Goal: Check status: Check status

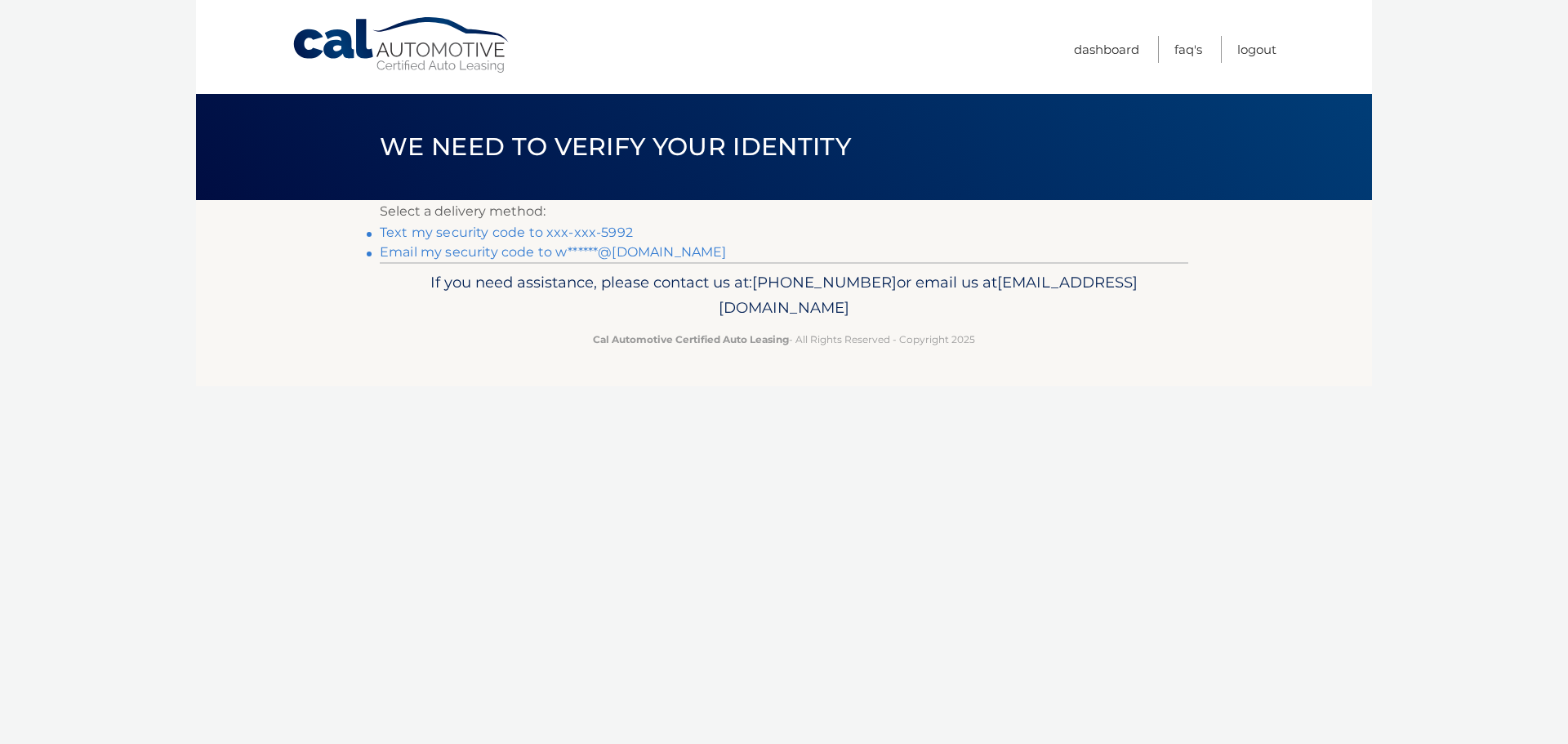
click at [547, 230] on link "Text my security code to xxx-xxx-5992" at bounding box center [506, 232] width 254 height 15
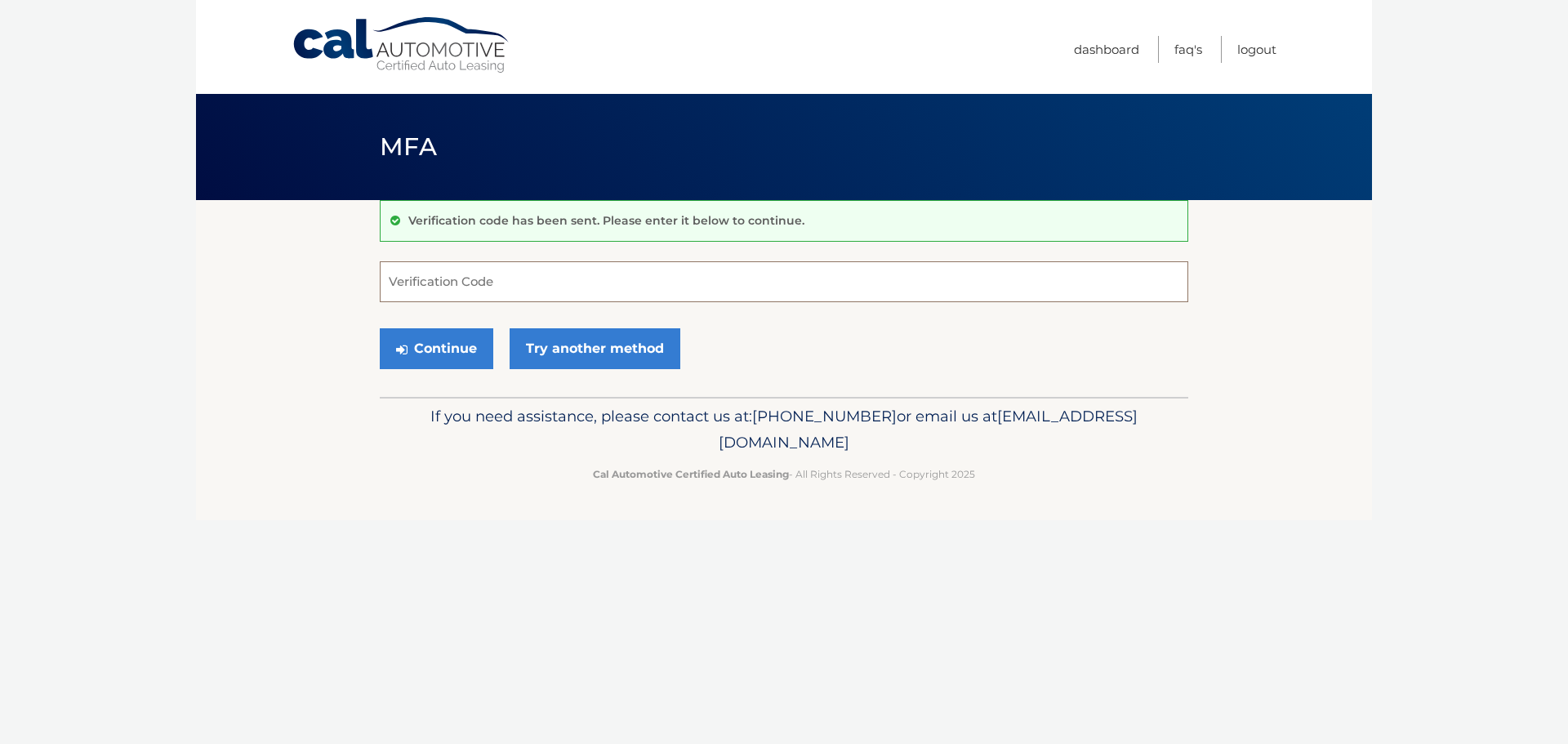
click at [533, 292] on input "Verification Code" at bounding box center [784, 281] width 809 height 41
type input "673218"
click at [460, 339] on button "Continue" at bounding box center [436, 348] width 114 height 41
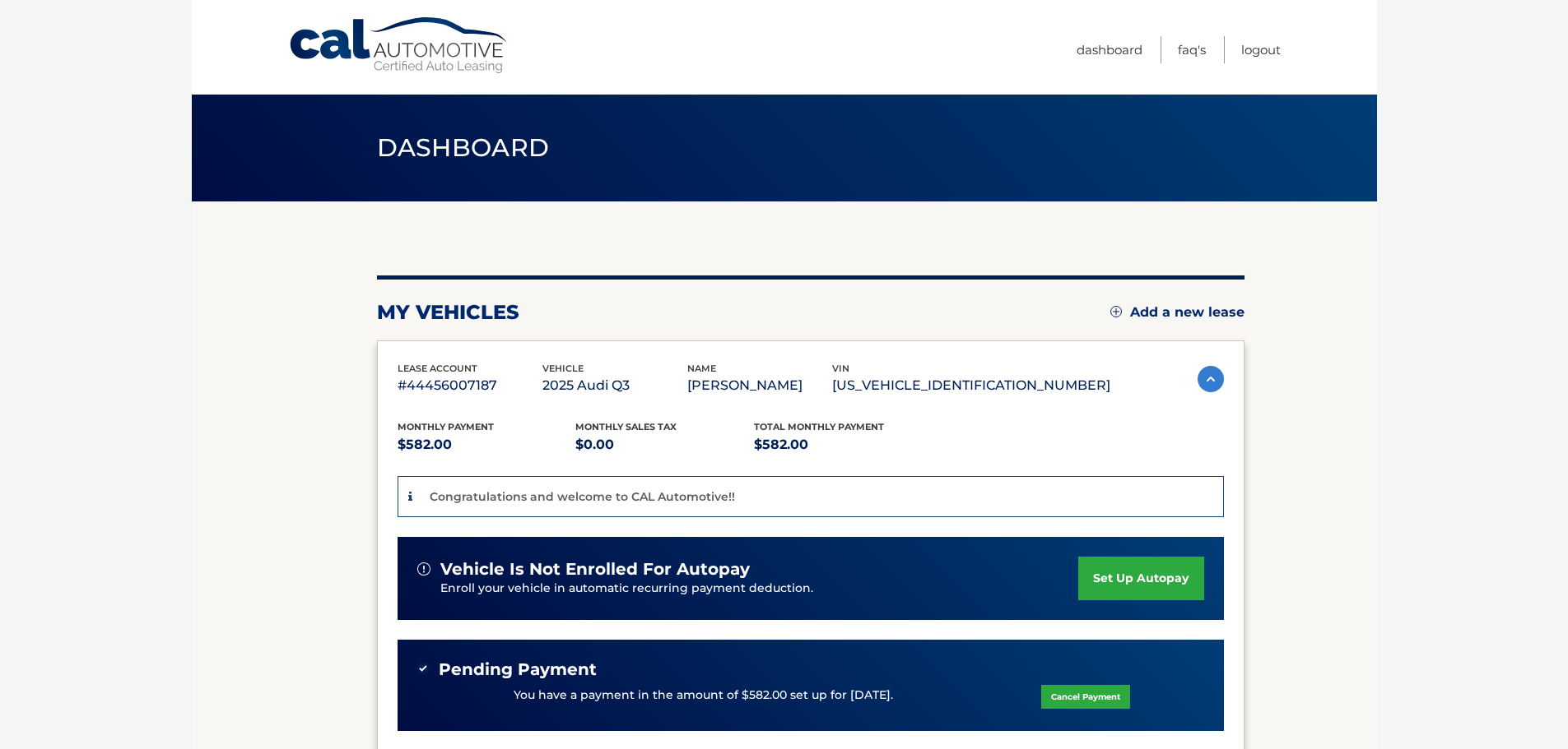
click at [1200, 377] on img at bounding box center [1211, 379] width 27 height 27
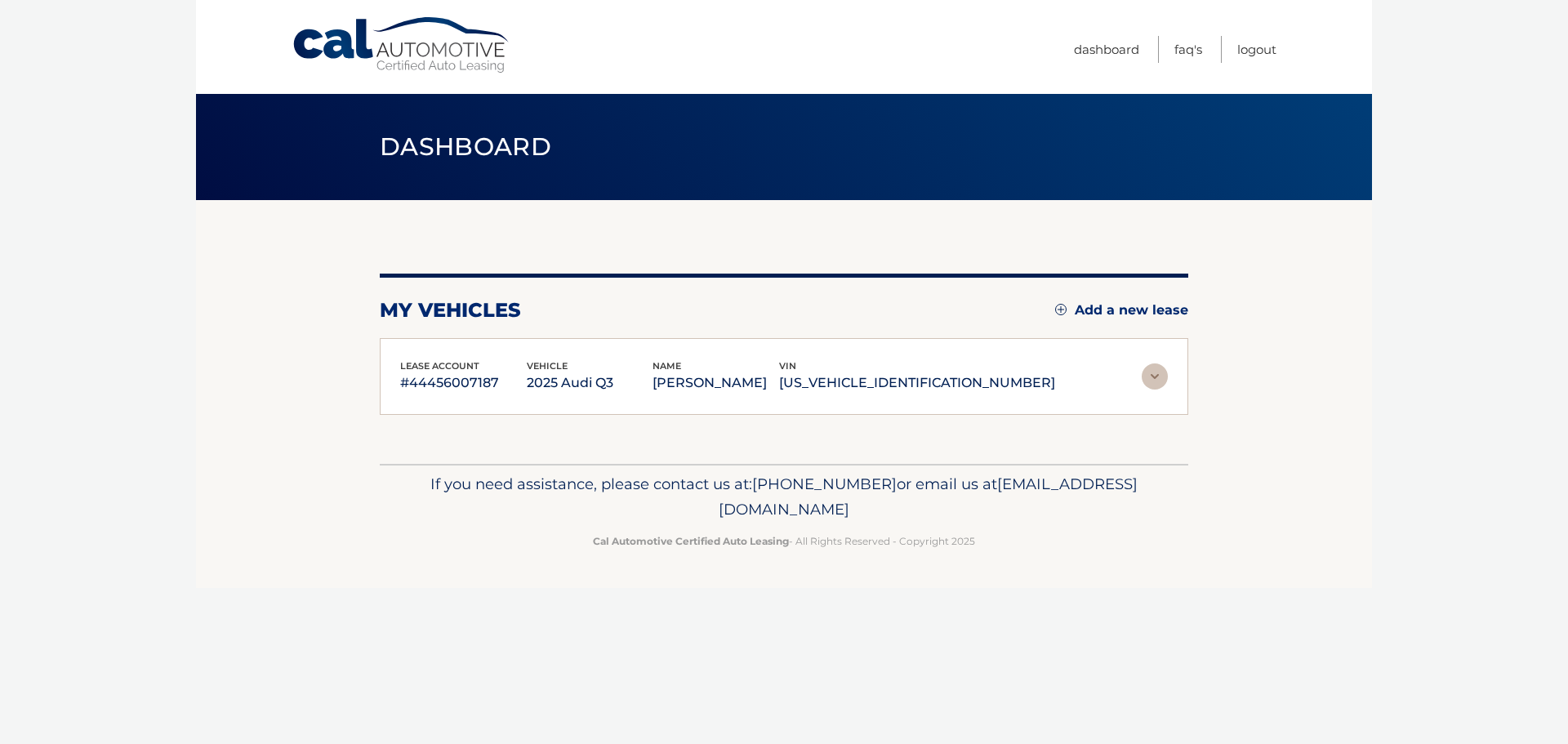
click at [1154, 384] on img at bounding box center [1155, 377] width 26 height 27
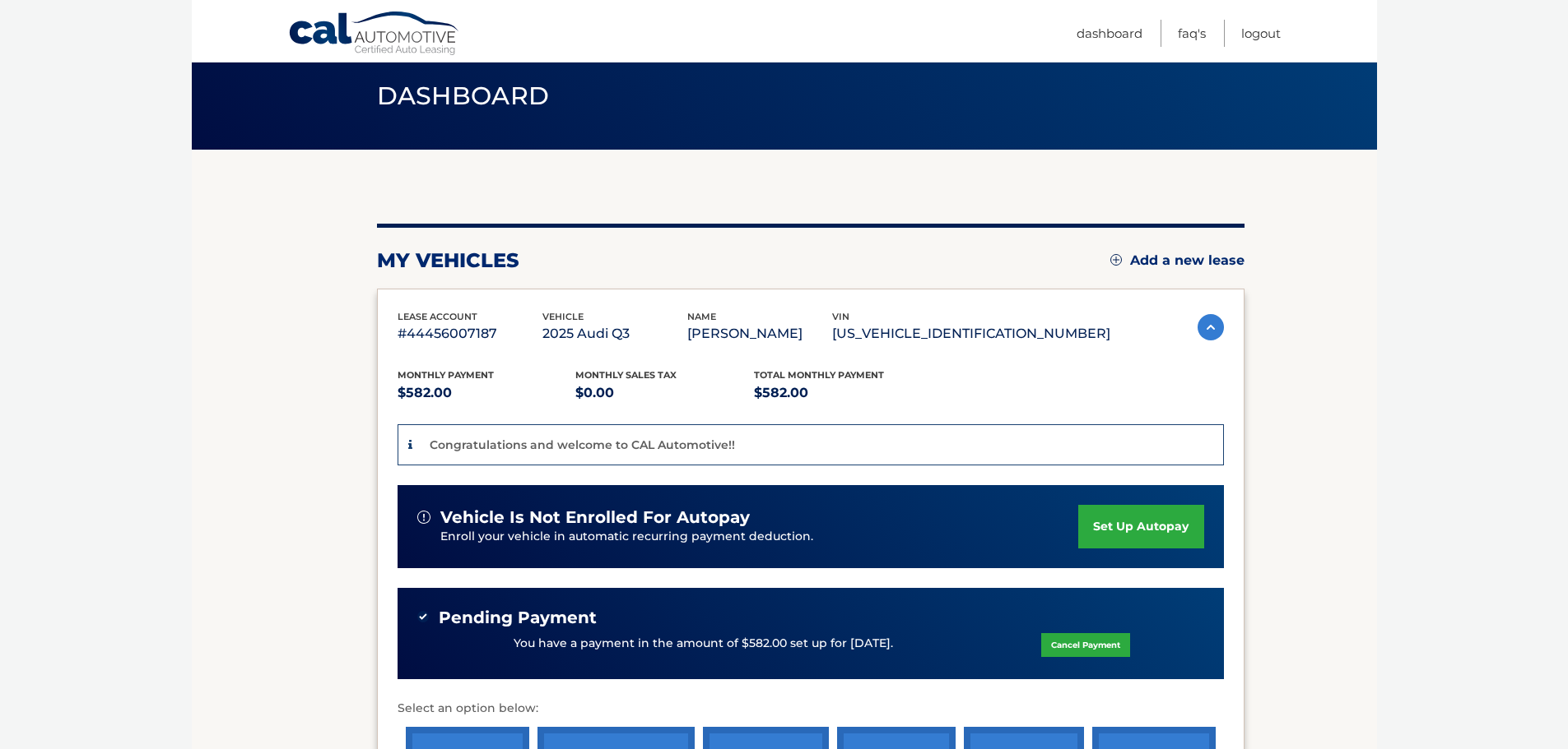
scroll to position [247, 0]
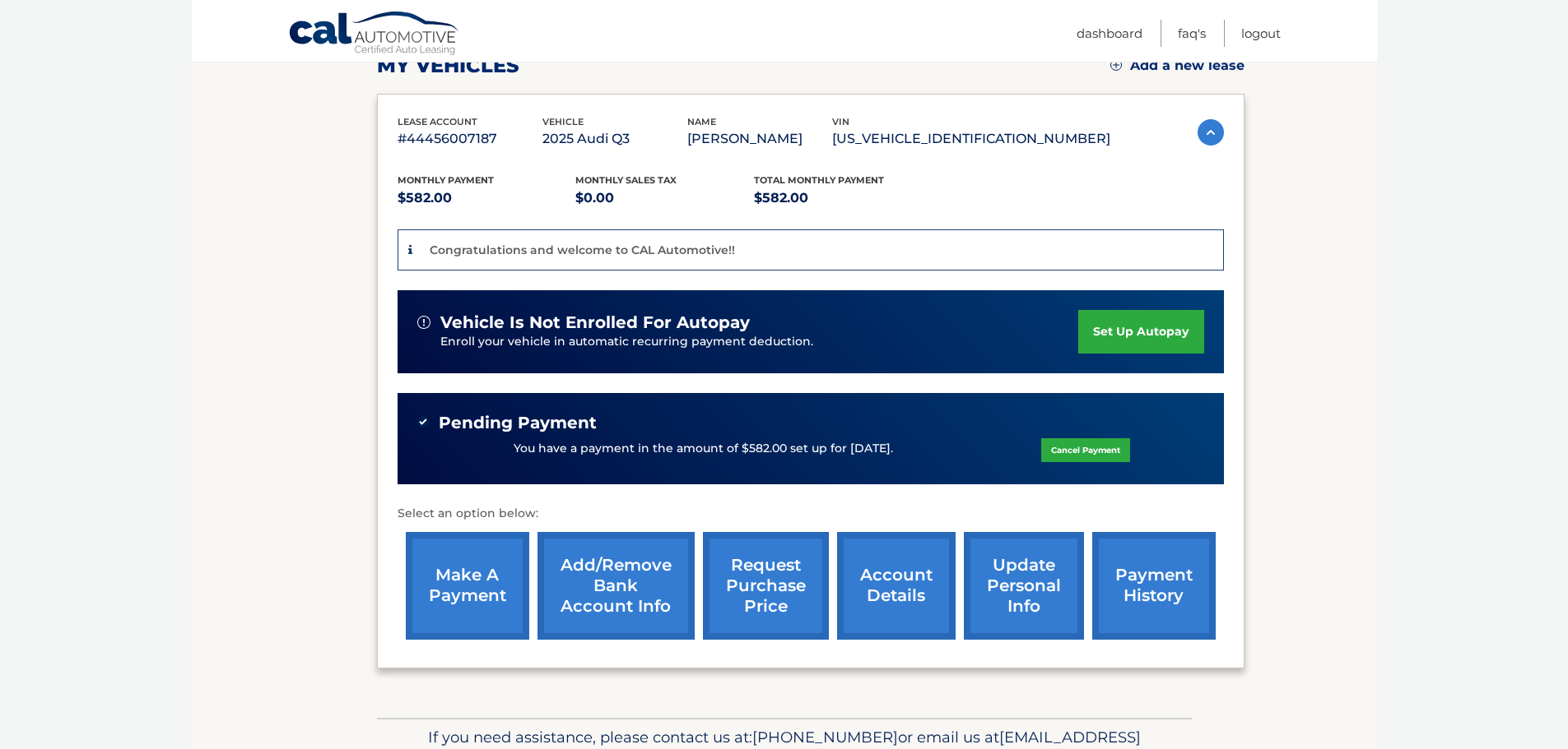
click at [1165, 606] on link "payment history" at bounding box center [1153, 586] width 123 height 108
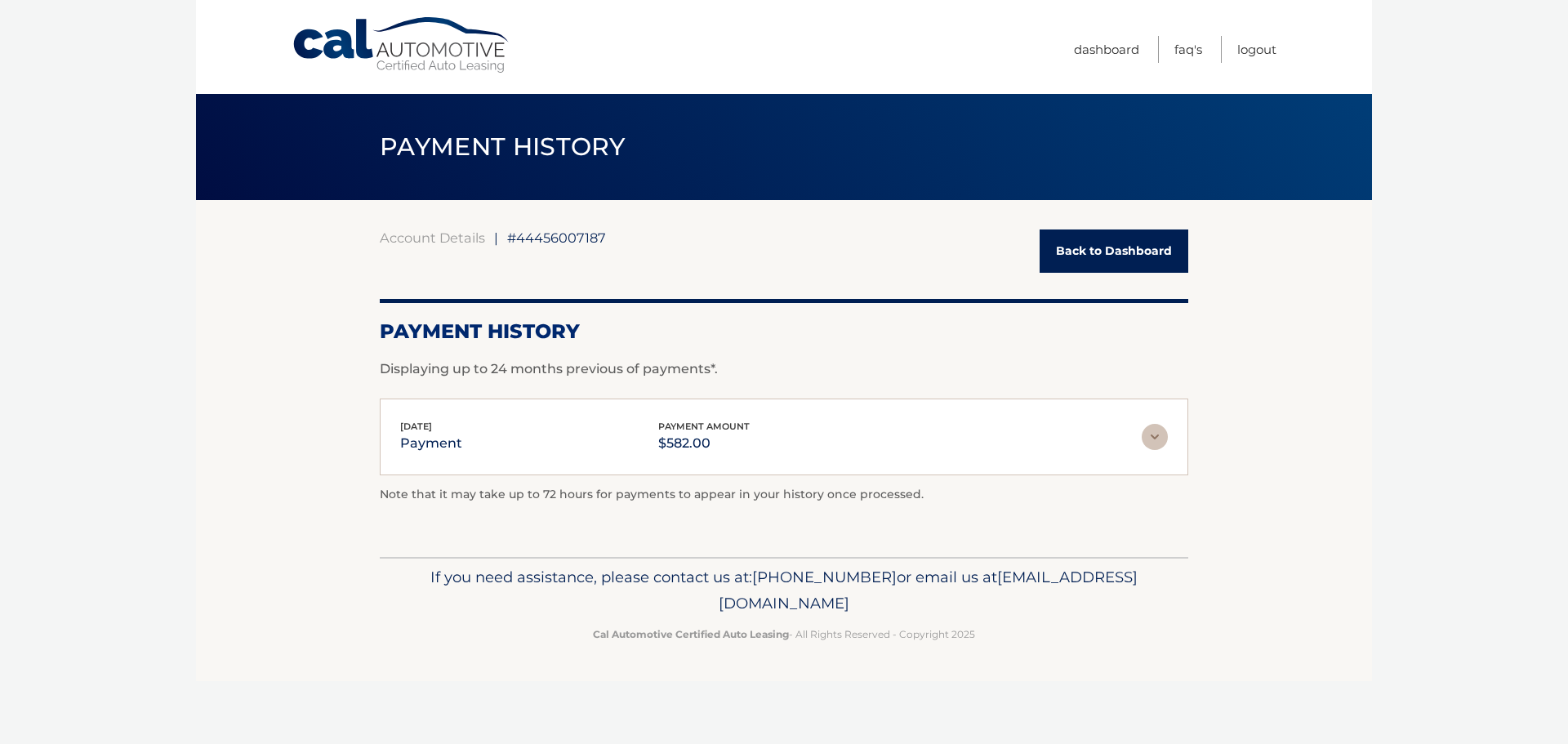
click at [1096, 252] on link "Back to Dashboard" at bounding box center [1114, 252] width 149 height 44
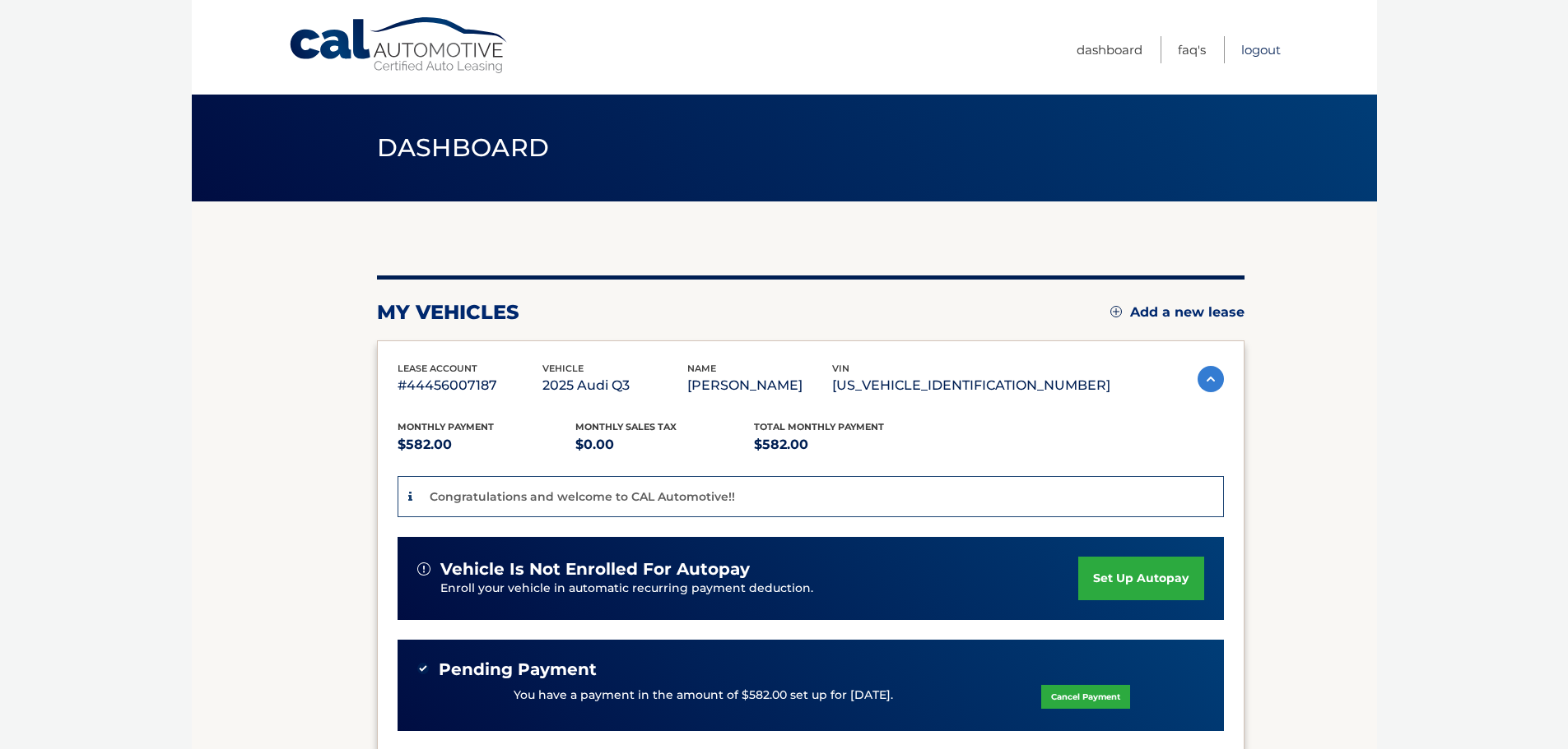
click at [1264, 41] on link "Logout" at bounding box center [1260, 50] width 39 height 27
